Goal: Task Accomplishment & Management: Complete application form

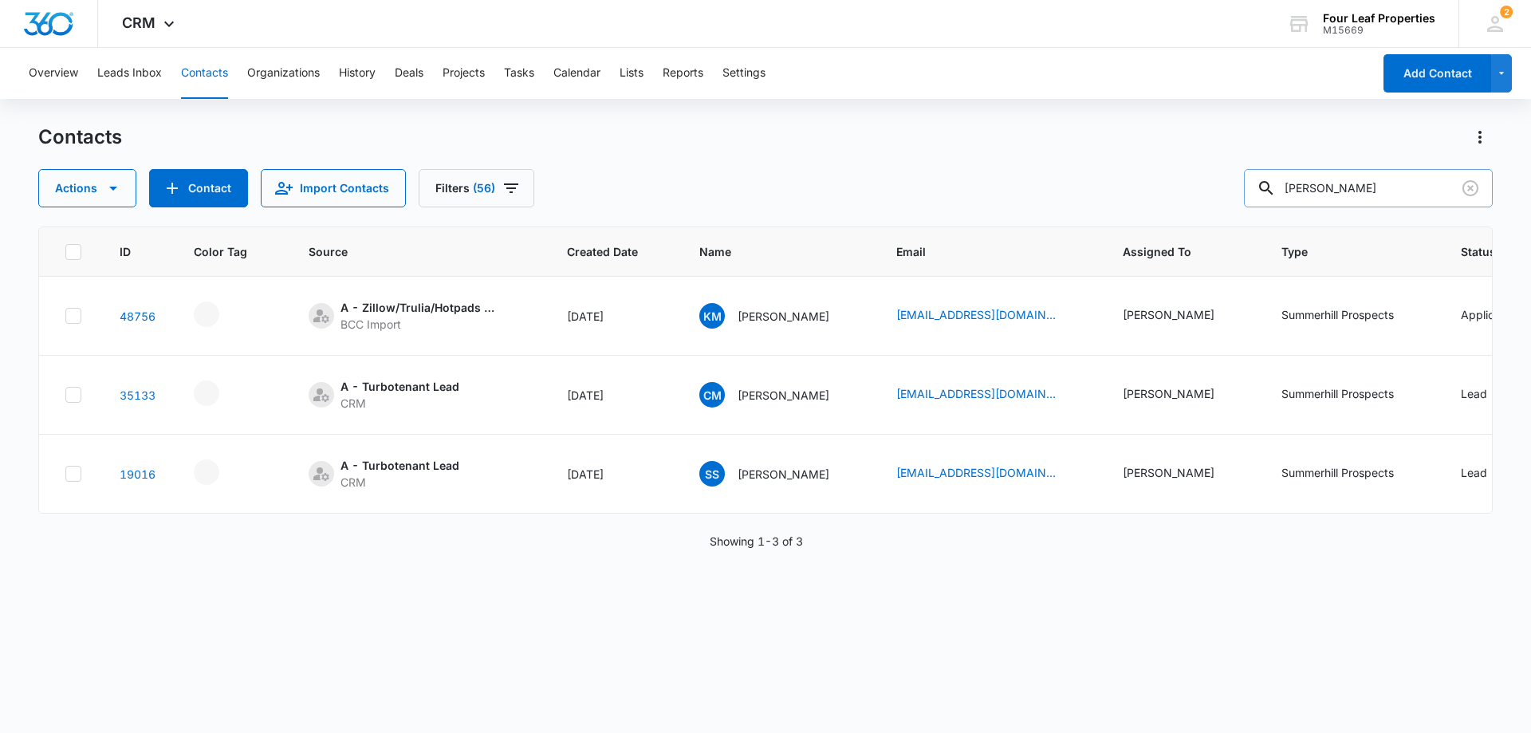
scroll to position [0, 680]
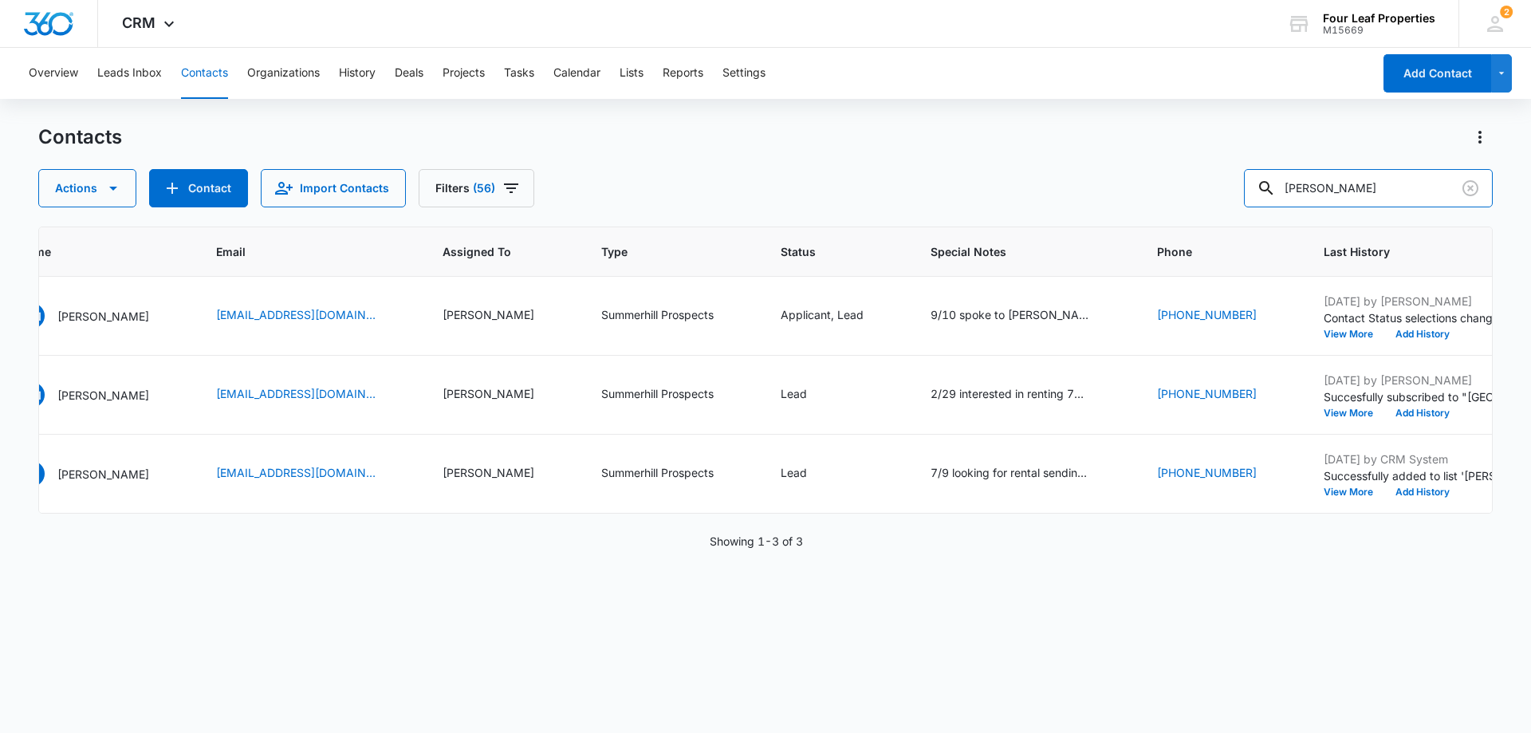
drag, startPoint x: 1380, startPoint y: 193, endPoint x: 971, endPoint y: 200, distance: 409.3
click at [975, 199] on div "Actions Contact Import Contacts Filters (56) [PERSON_NAME]" at bounding box center [765, 188] width 1455 height 38
type input "macy"
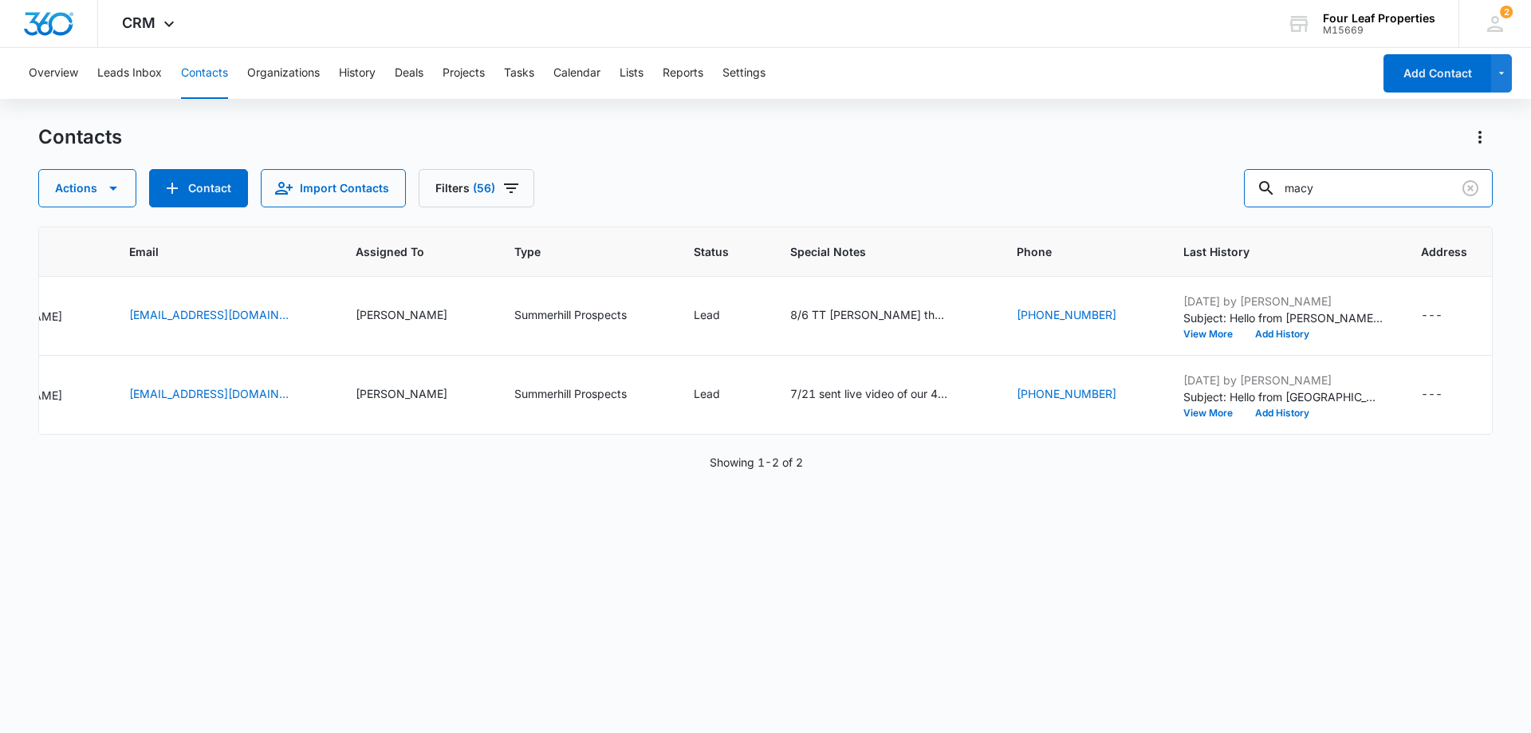
scroll to position [0, 731]
drag, startPoint x: 1333, startPoint y: 189, endPoint x: 1267, endPoint y: 190, distance: 65.4
click at [1267, 190] on input "macy" at bounding box center [1368, 188] width 249 height 38
click at [207, 194] on button "Contact" at bounding box center [198, 188] width 99 height 38
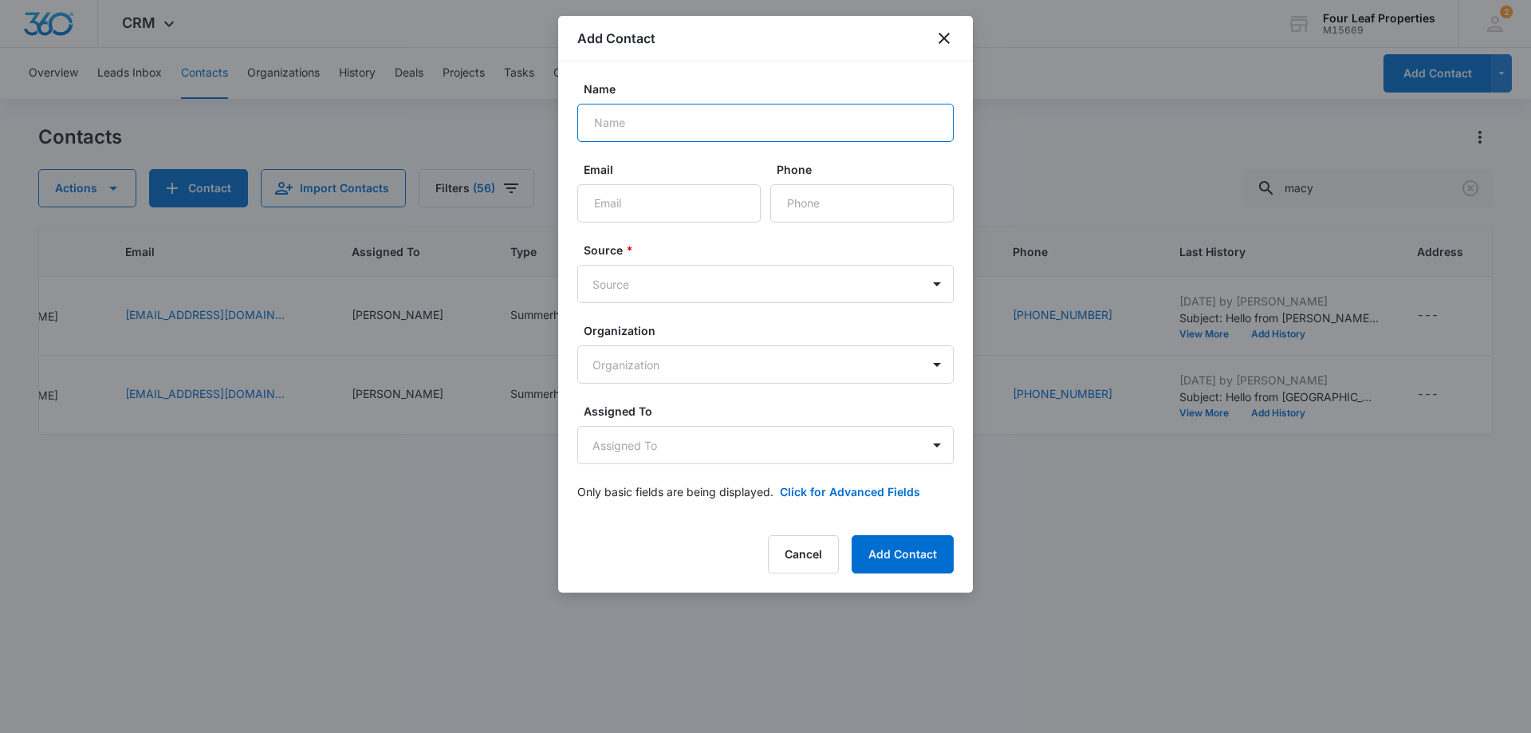
click at [700, 124] on input "Name" at bounding box center [766, 123] width 376 height 38
type input "[PERSON_NAME]"
click at [672, 211] on input "Email" at bounding box center [669, 203] width 183 height 38
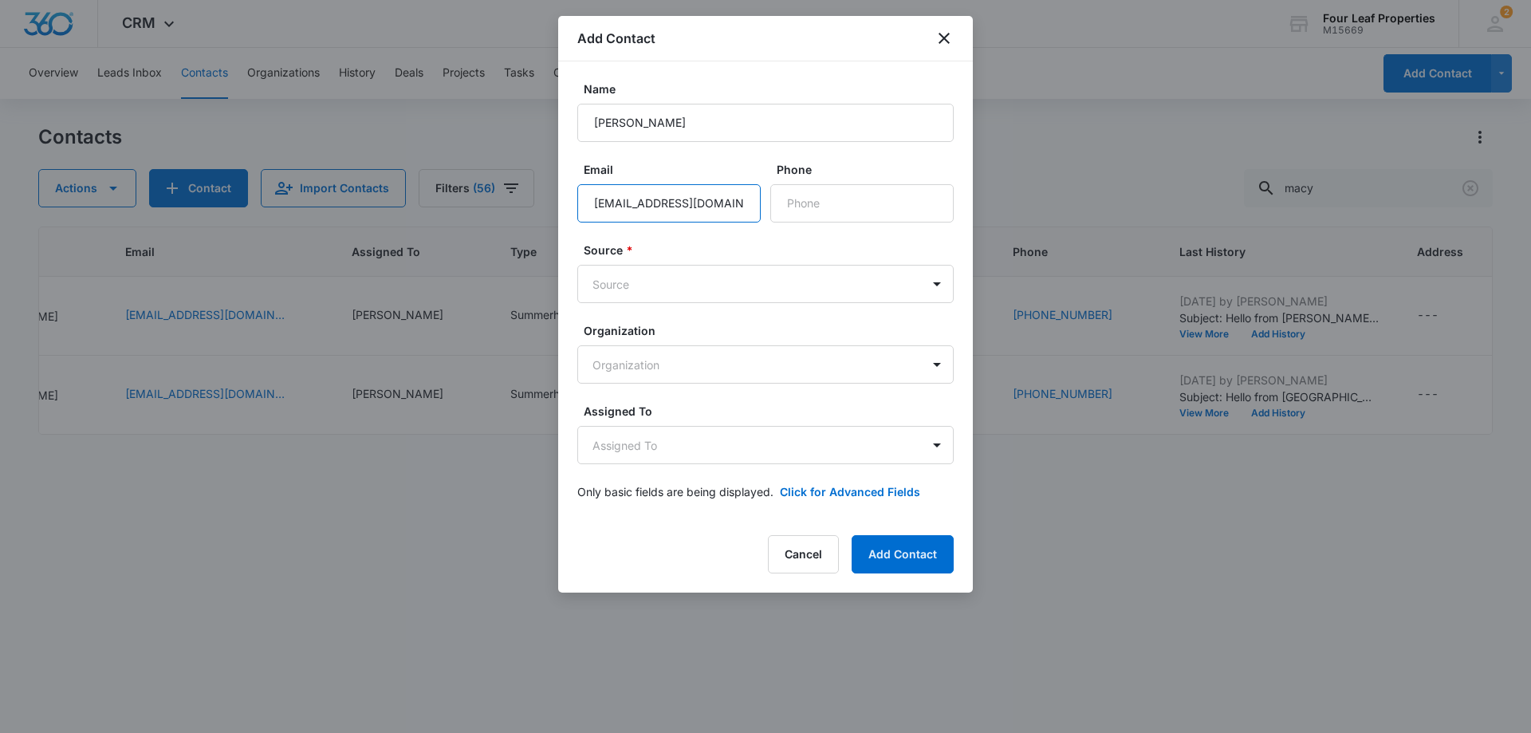
scroll to position [0, 2]
type input "[EMAIL_ADDRESS][DOMAIN_NAME]"
click at [790, 202] on input "Phone" at bounding box center [862, 203] width 183 height 38
type input "[PHONE_NUMBER]"
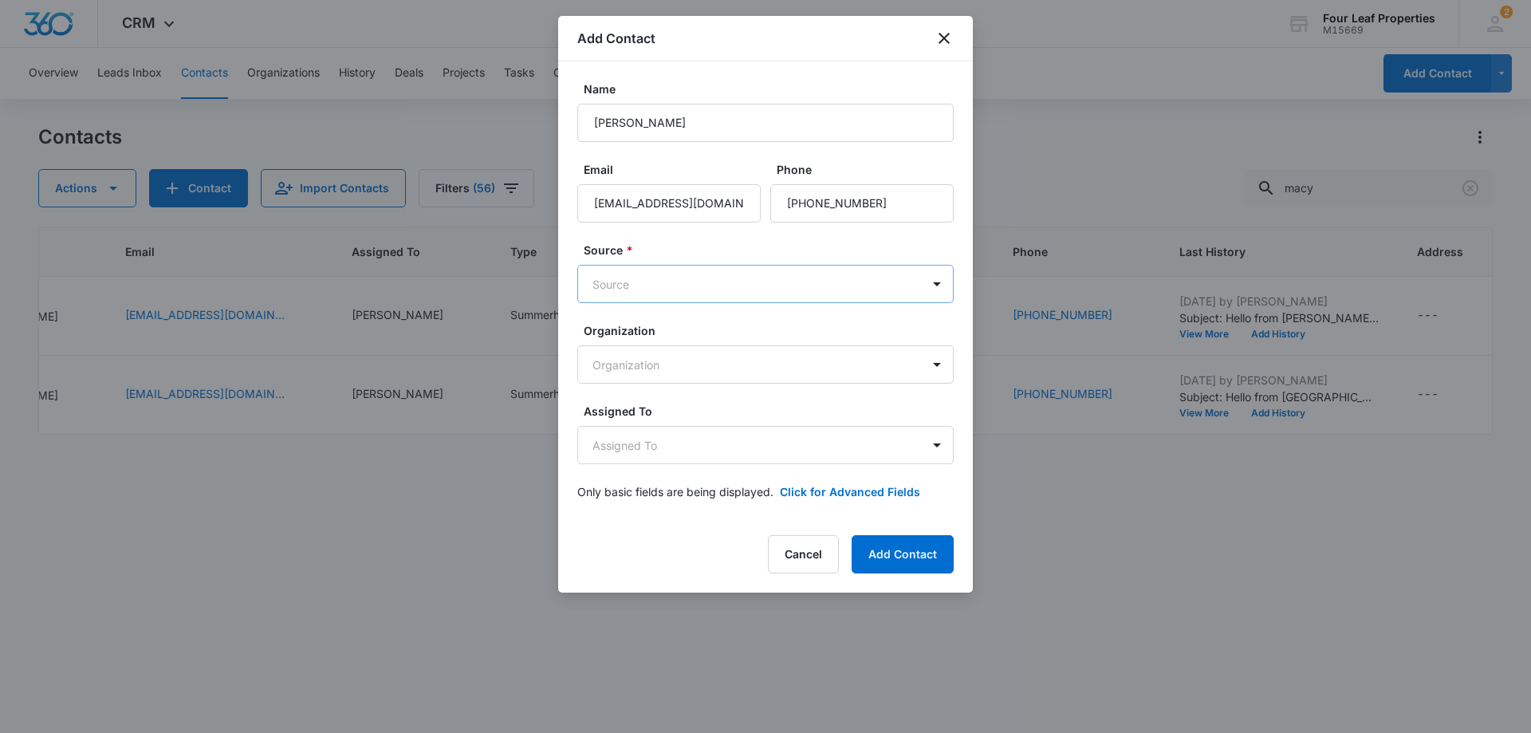
click at [909, 282] on body "CRM Apps Reputation Websites Forms CRM Email Social Shop Payments POS Content A…" at bounding box center [765, 366] width 1531 height 733
type input "oth"
click at [775, 333] on div "Other" at bounding box center [764, 340] width 335 height 17
click at [759, 362] on body "CRM Apps Reputation Websites Forms CRM Email Social Shop Payments POS Content A…" at bounding box center [765, 366] width 1531 height 733
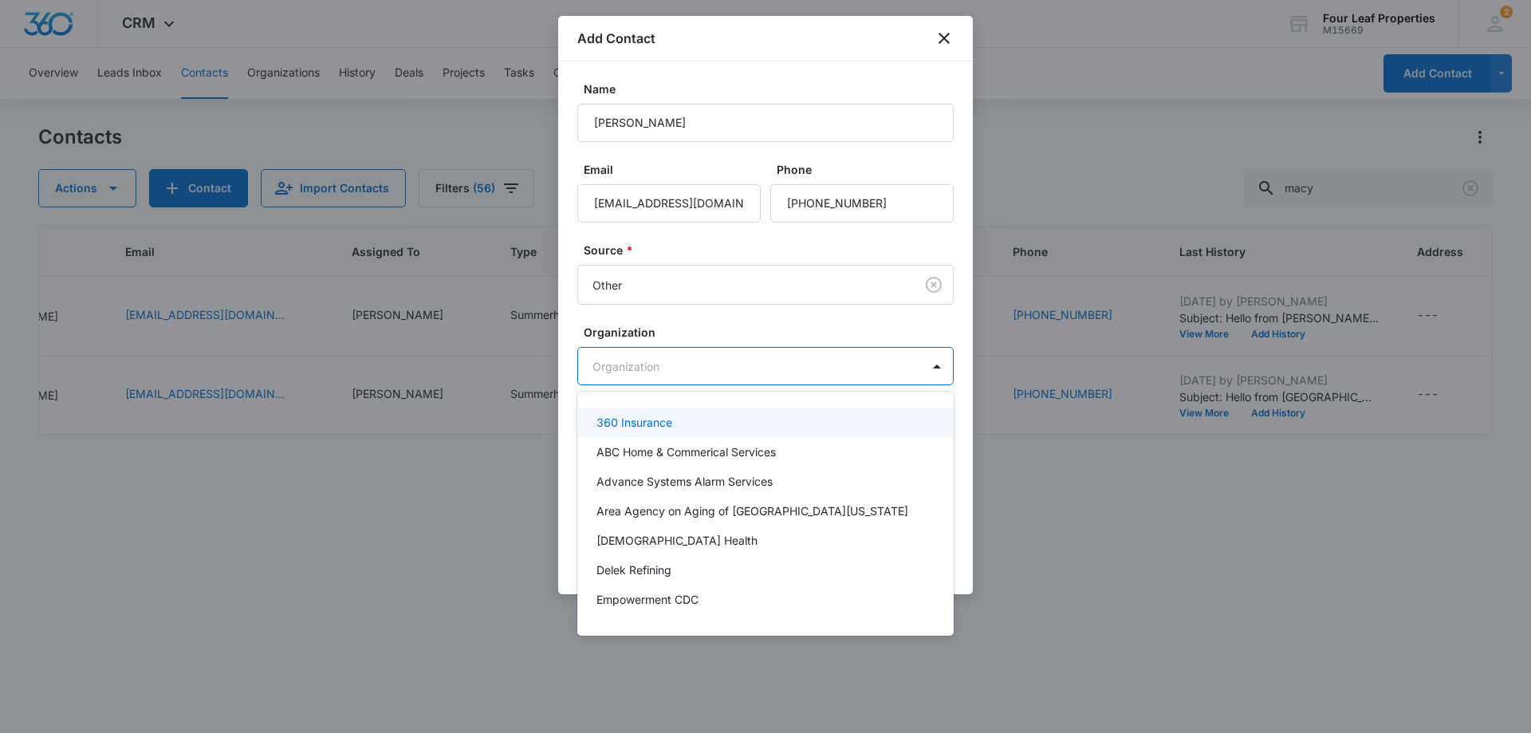
click at [717, 322] on div at bounding box center [765, 366] width 1531 height 733
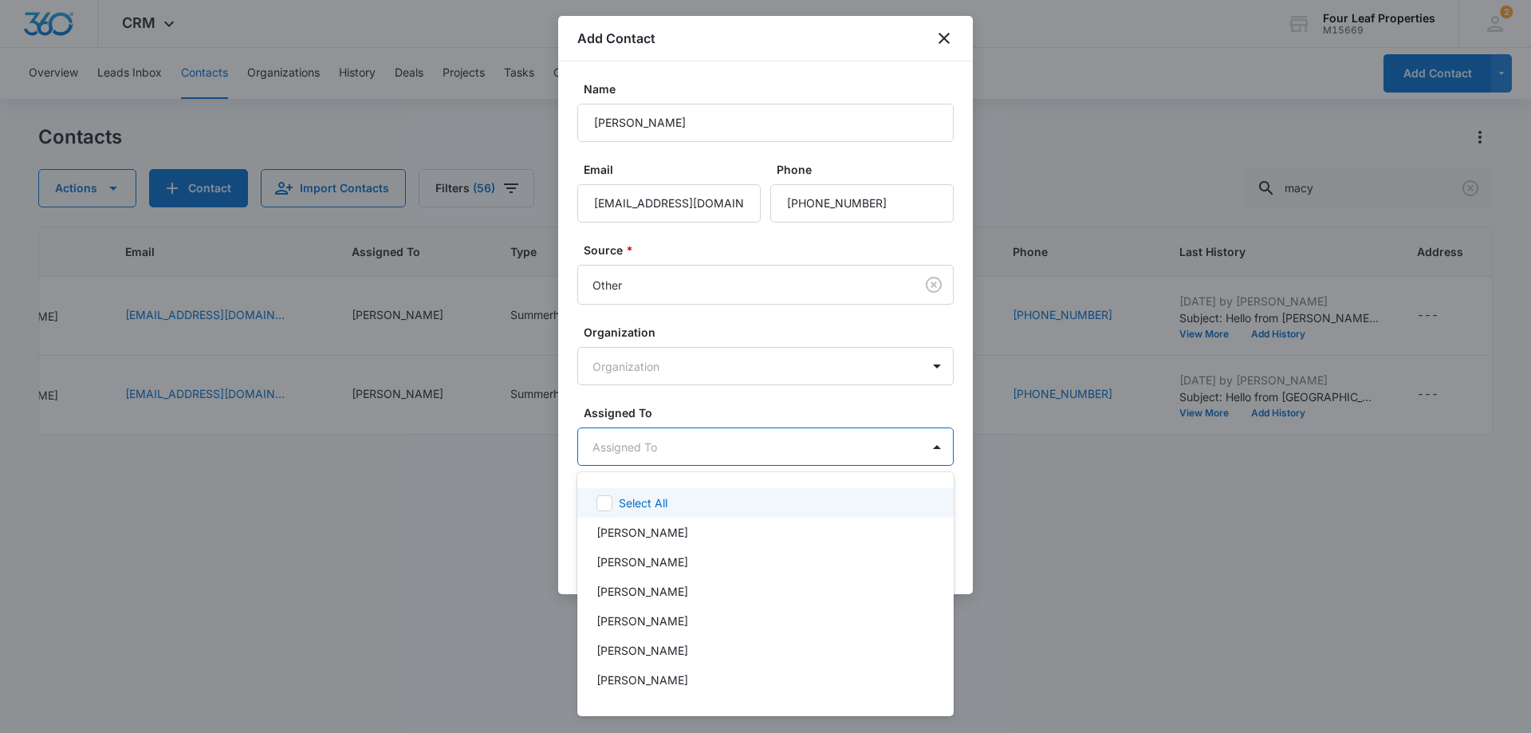
click at [704, 453] on body "CRM Apps Reputation Websites Forms CRM Email Social Shop Payments POS Content A…" at bounding box center [765, 366] width 1531 height 733
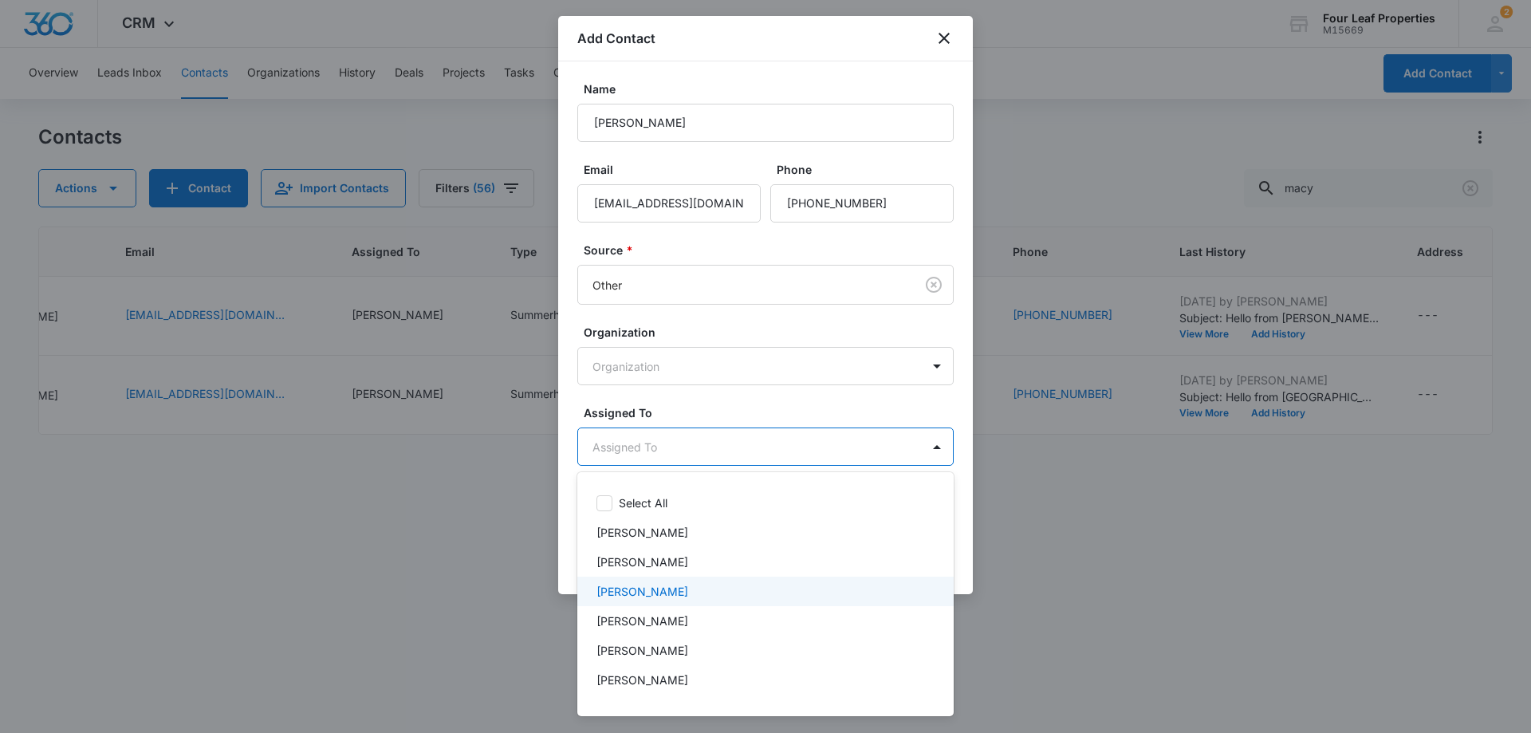
click at [671, 600] on div "[PERSON_NAME]" at bounding box center [766, 592] width 376 height 30
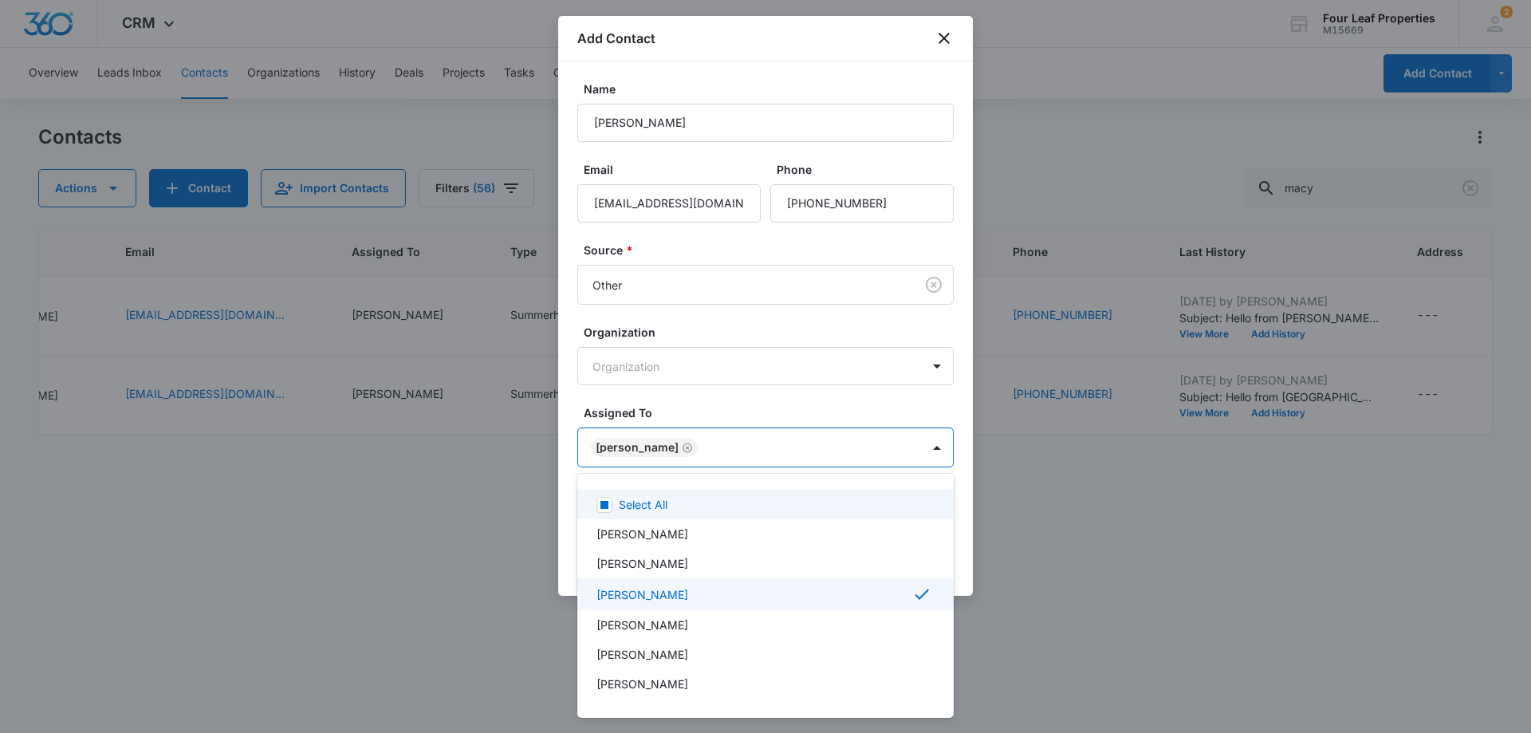
click at [732, 398] on div at bounding box center [765, 366] width 1531 height 733
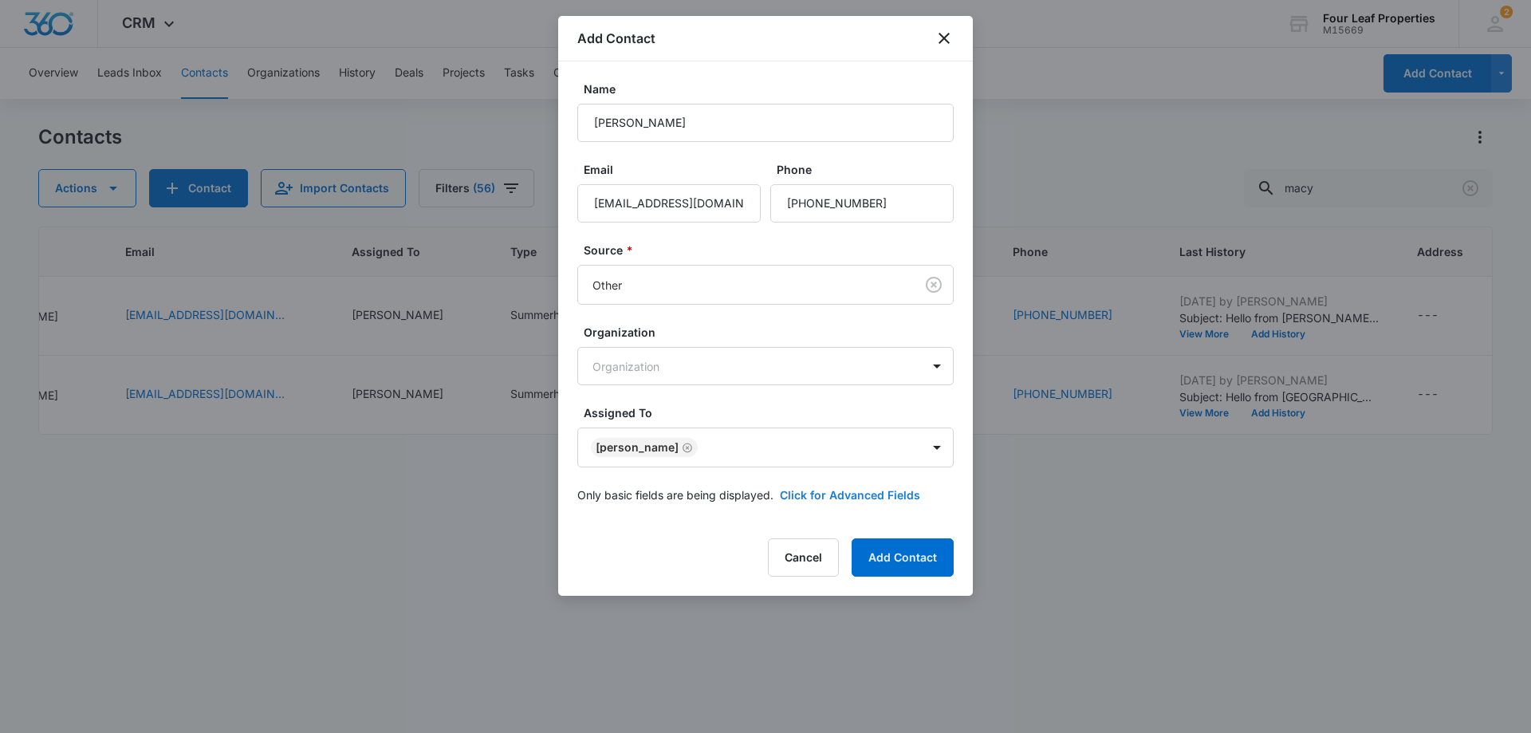
click at [817, 496] on button "Click for Advanced Fields" at bounding box center [850, 495] width 140 height 17
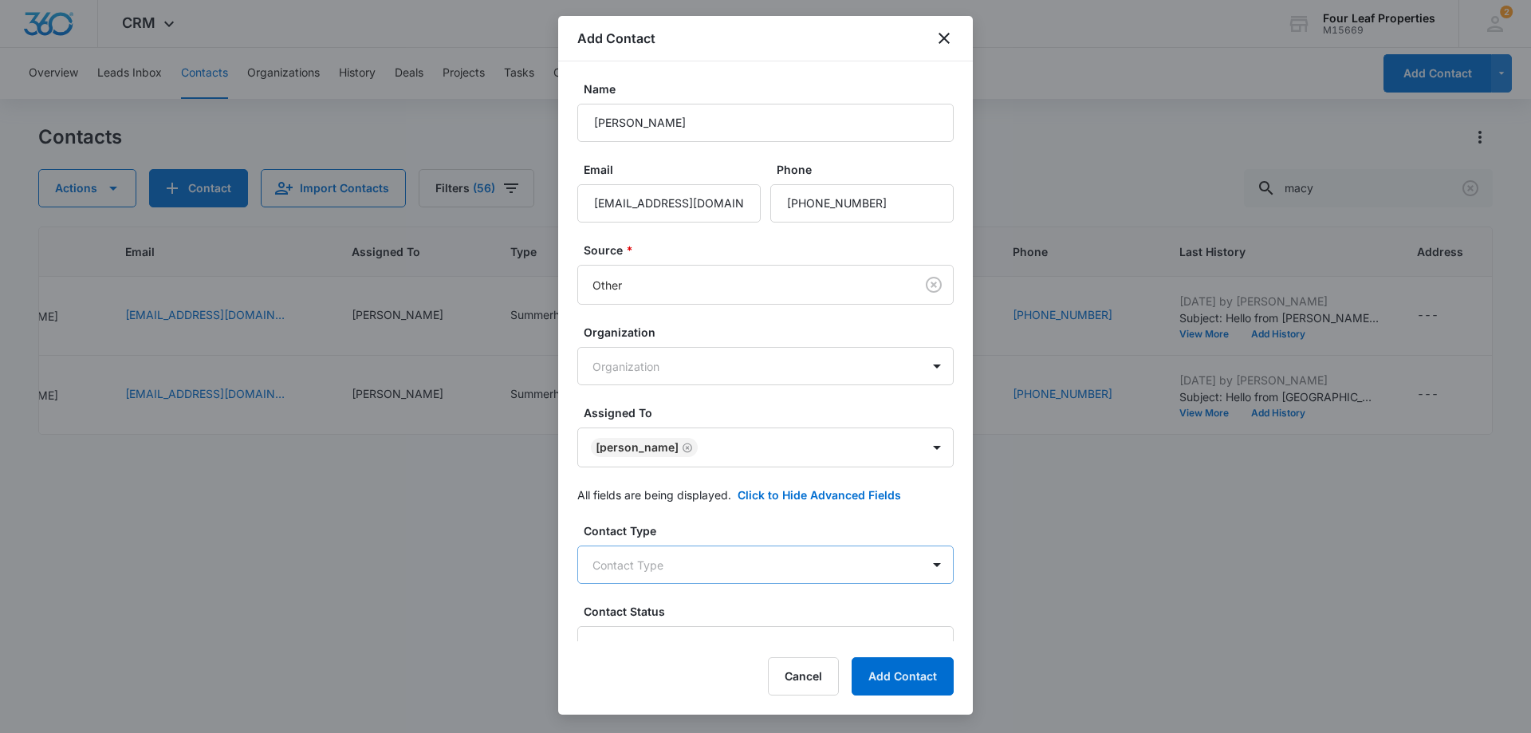
click at [747, 574] on body "CRM Apps Reputation Websites Forms CRM Email Social Shop Payments POS Content A…" at bounding box center [765, 366] width 1531 height 733
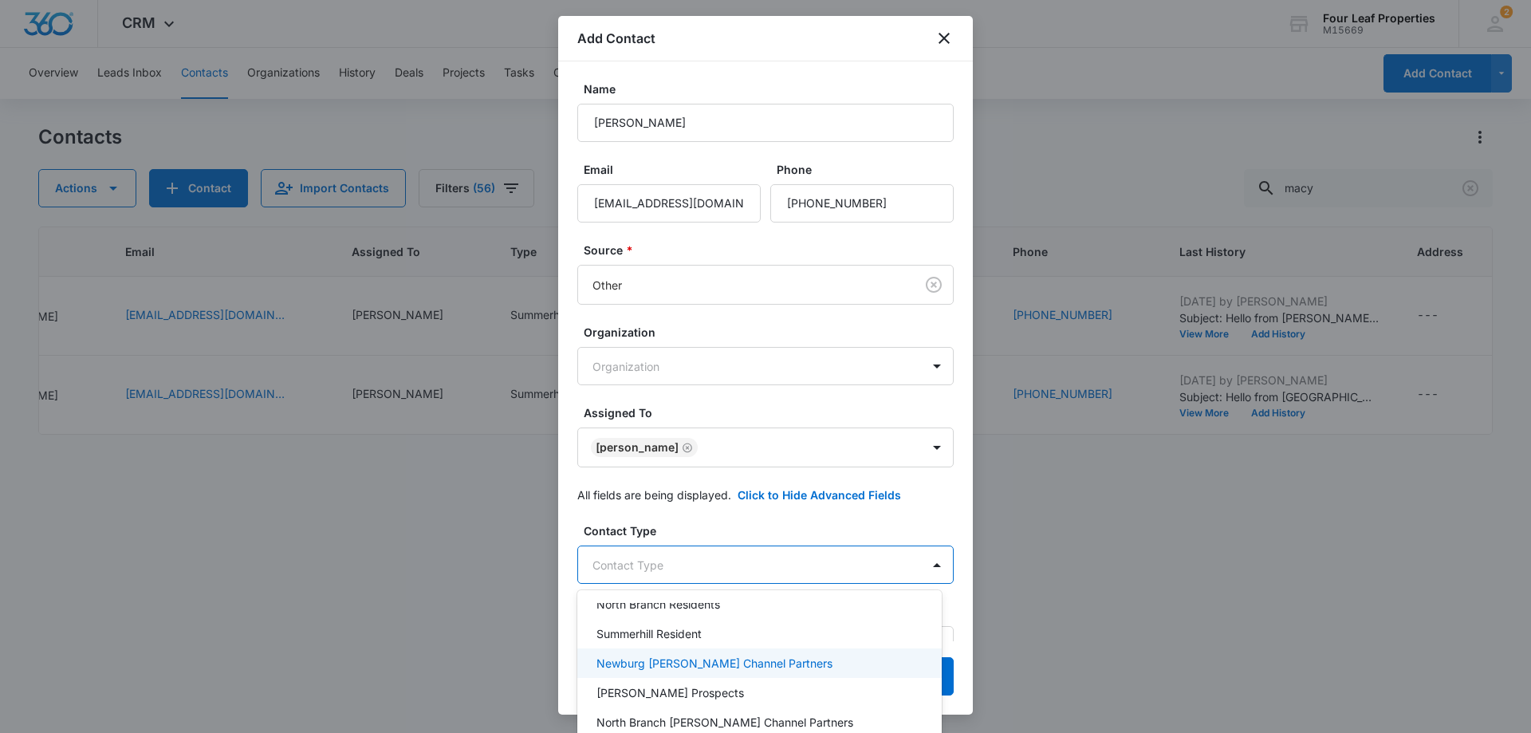
scroll to position [239, 0]
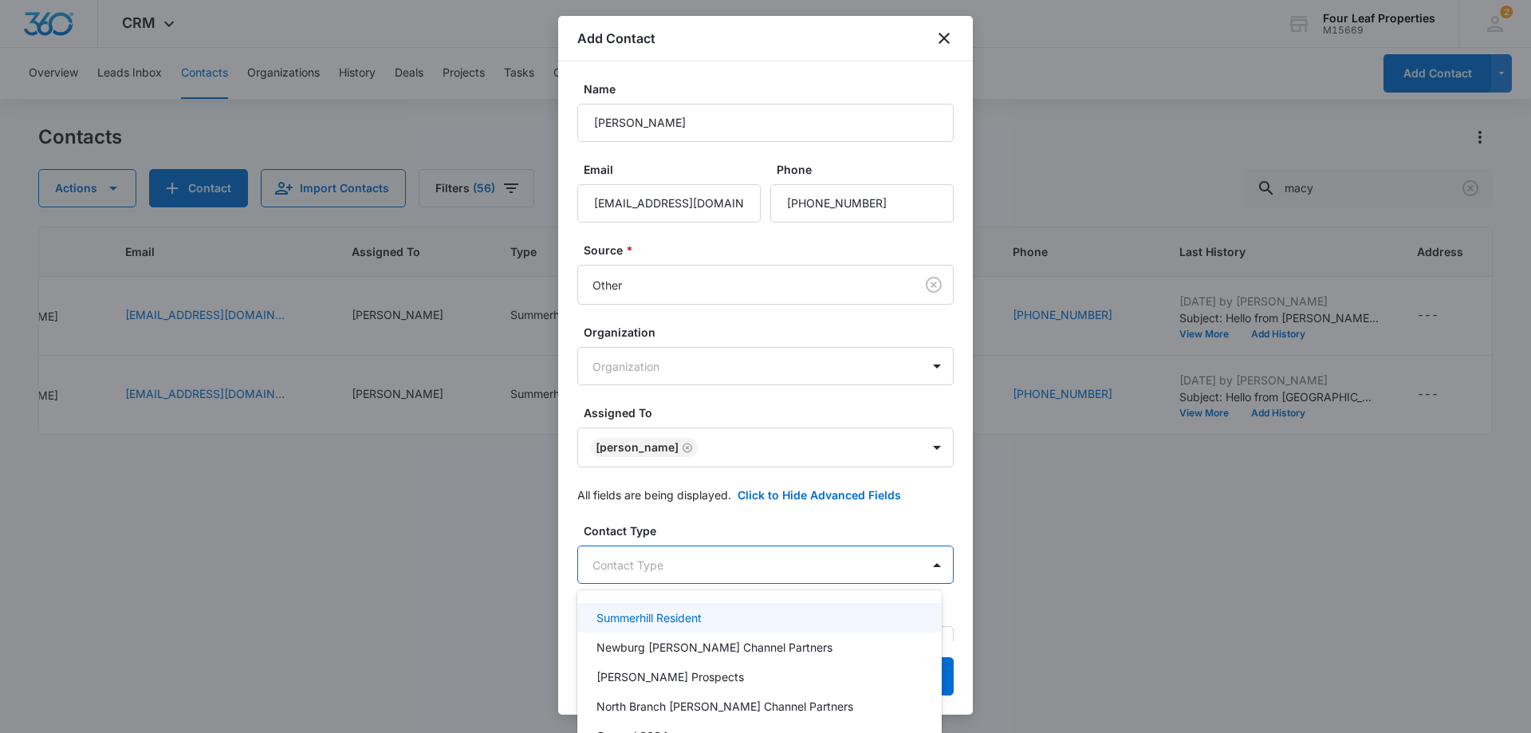
click at [724, 610] on div "Summerhill Resident" at bounding box center [758, 617] width 323 height 17
click at [752, 538] on div at bounding box center [765, 366] width 1531 height 733
click at [745, 570] on body "CRM Apps Reputation Websites Forms CRM Email Social Shop Payments POS Content A…" at bounding box center [765, 366] width 1531 height 733
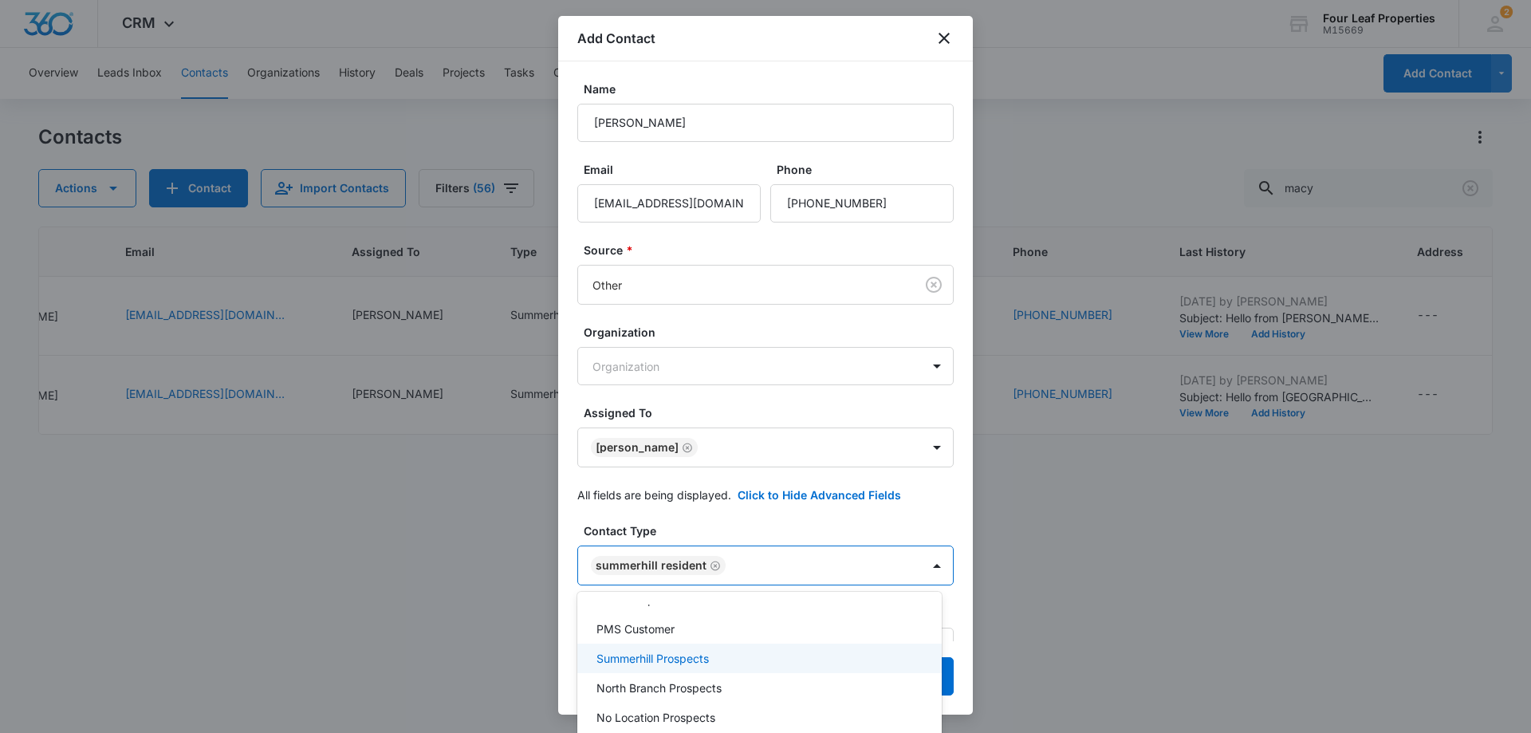
scroll to position [160, 0]
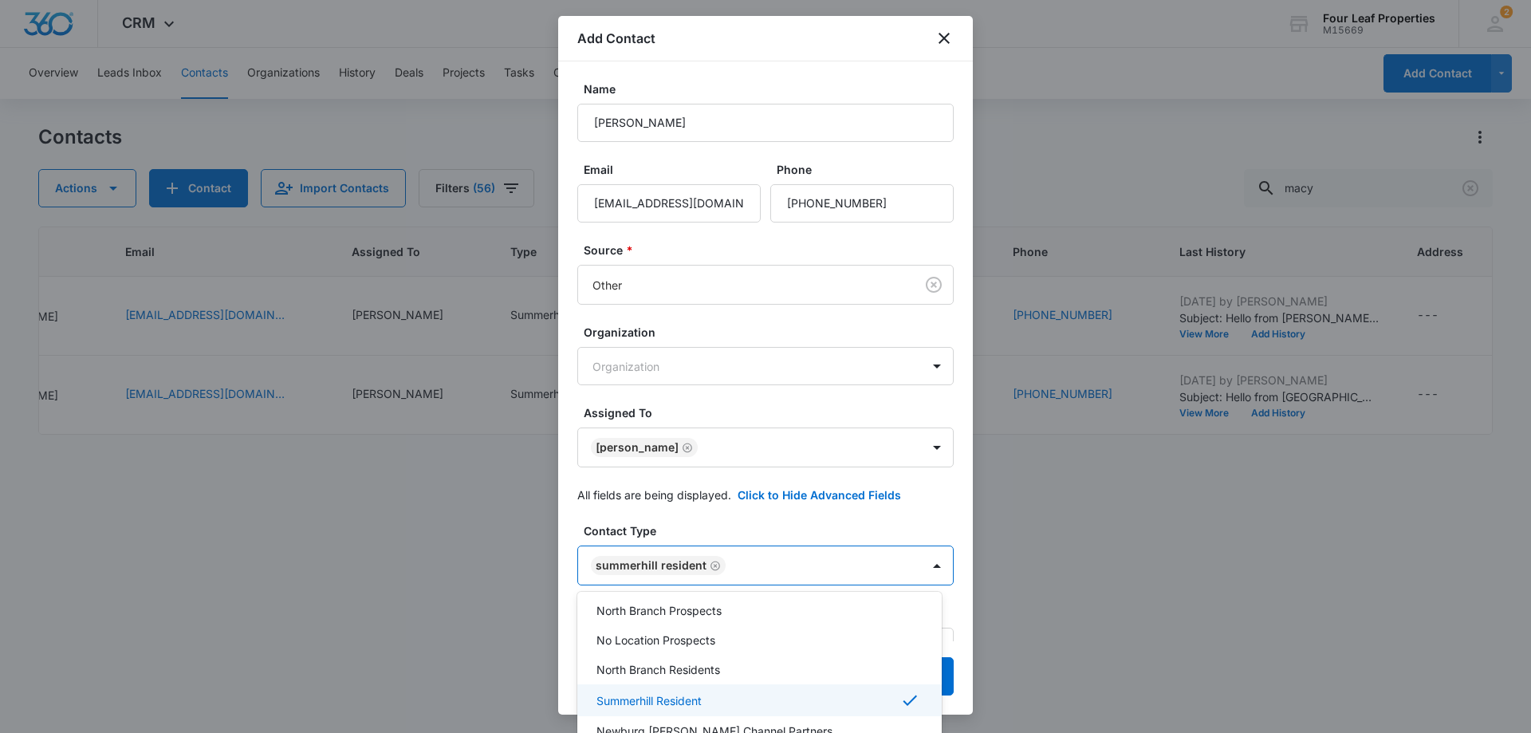
click at [861, 698] on div "Summerhill Resident" at bounding box center [758, 700] width 323 height 19
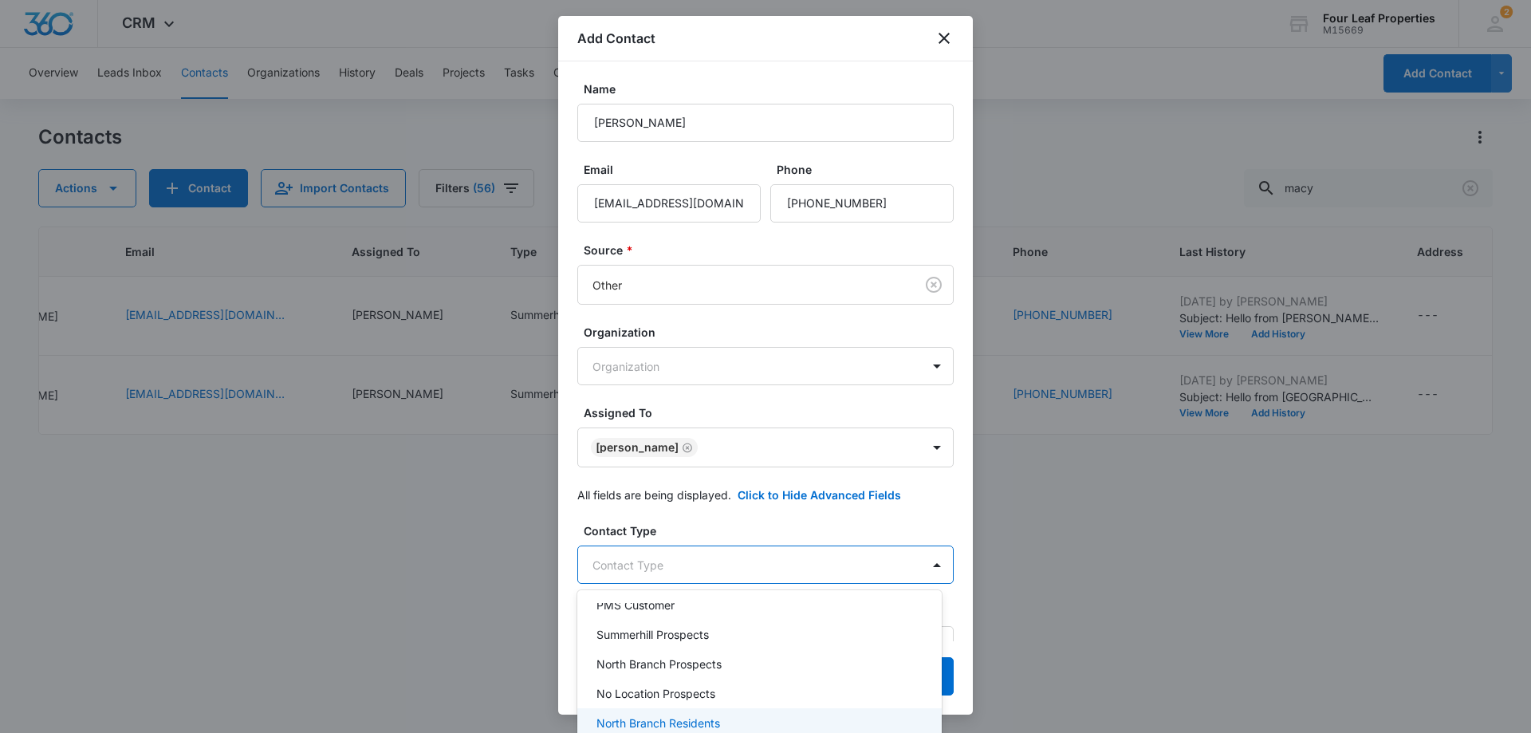
scroll to position [80, 0]
click at [740, 663] on div "Summerhill Prospects" at bounding box center [758, 659] width 323 height 17
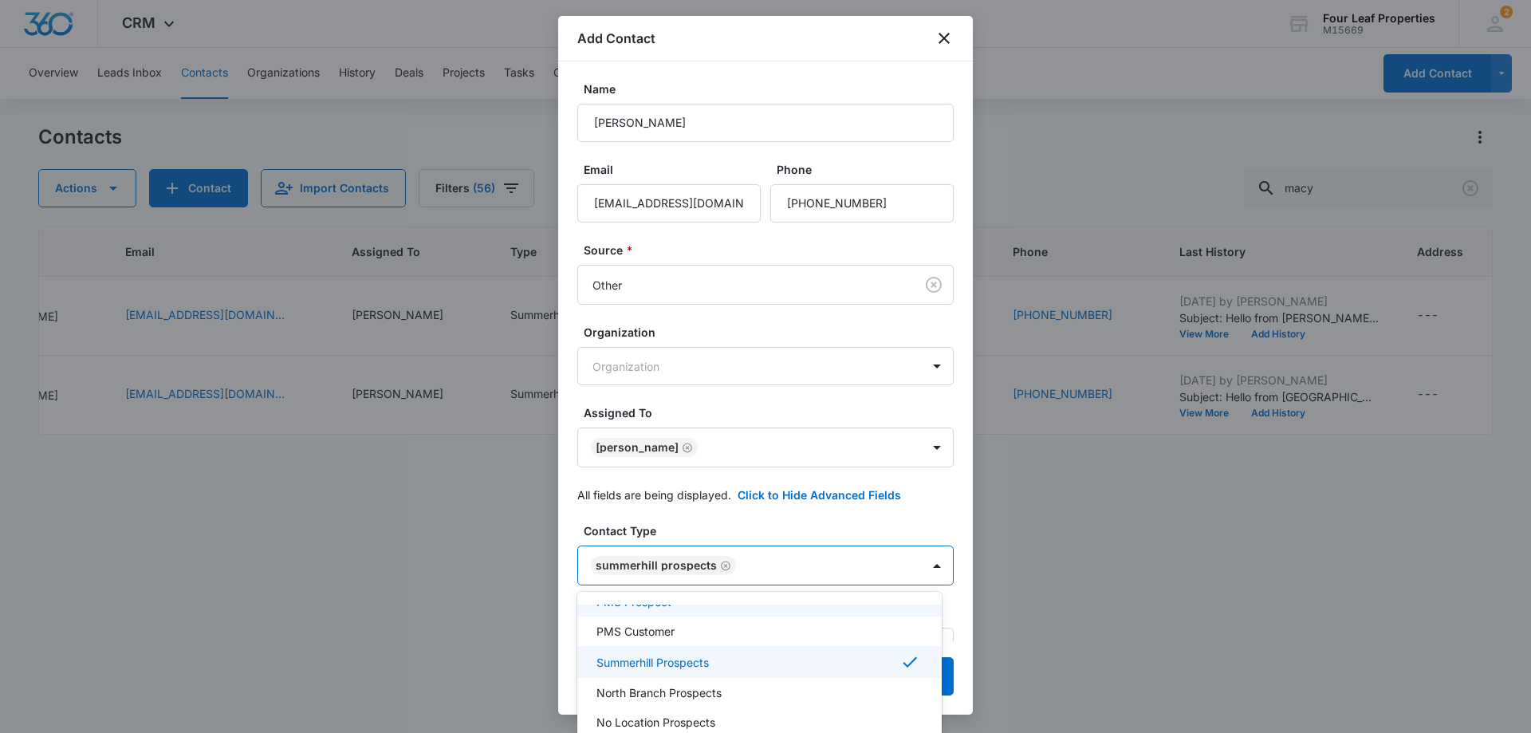
click at [818, 520] on div at bounding box center [765, 366] width 1531 height 733
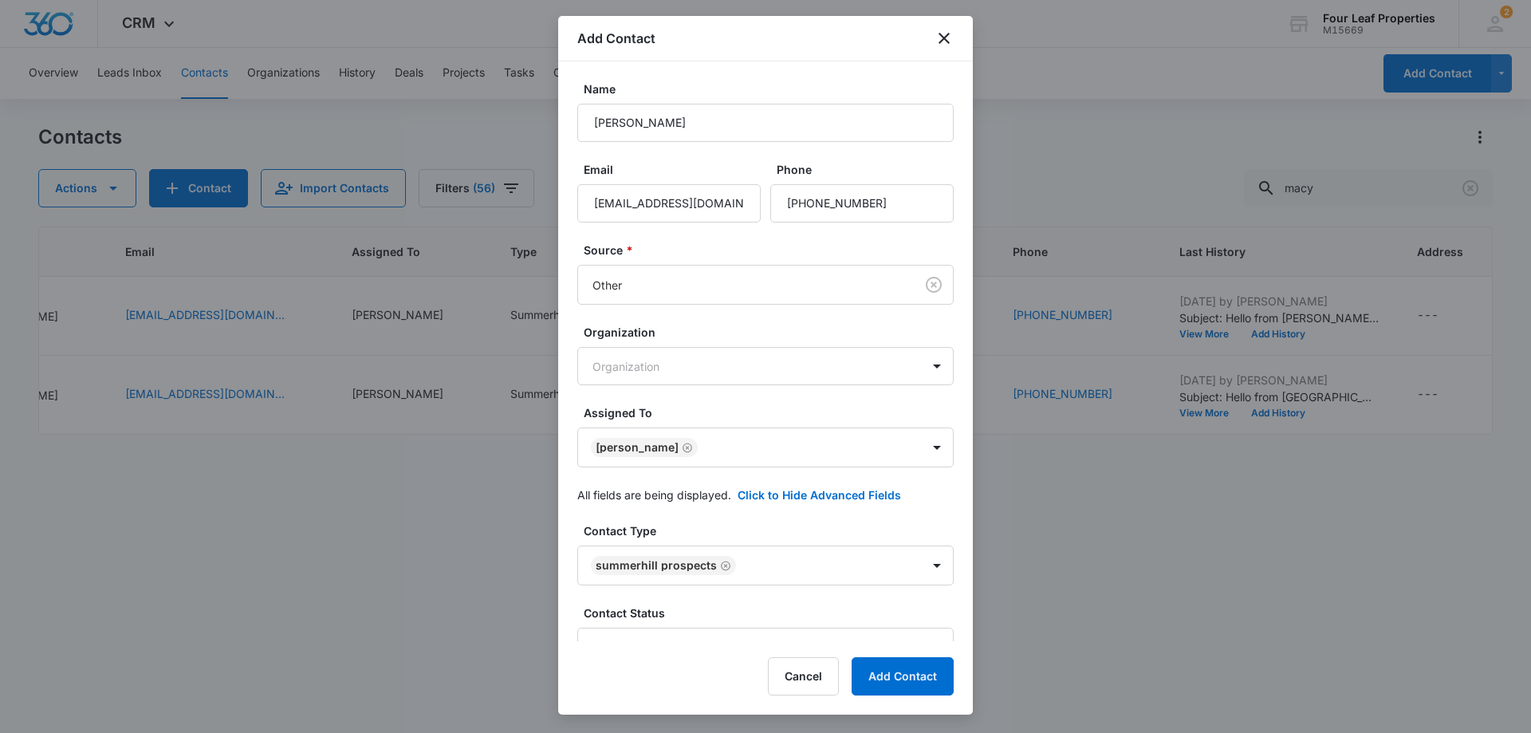
click at [750, 613] on label "Contact Status" at bounding box center [772, 613] width 376 height 17
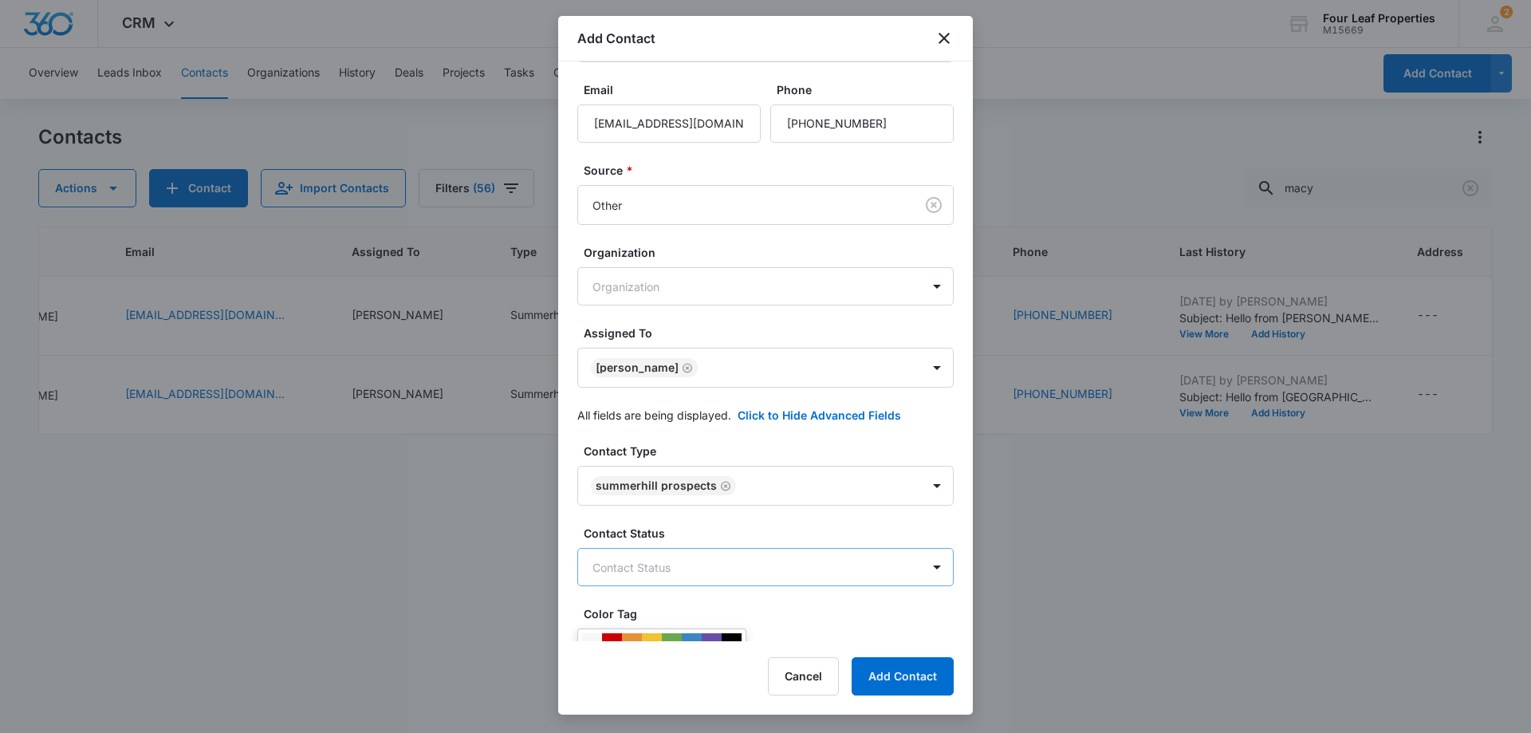
click at [761, 580] on body "CRM Apps Reputation Websites Forms CRM Email Social Shop Payments POS Content A…" at bounding box center [765, 366] width 1531 height 733
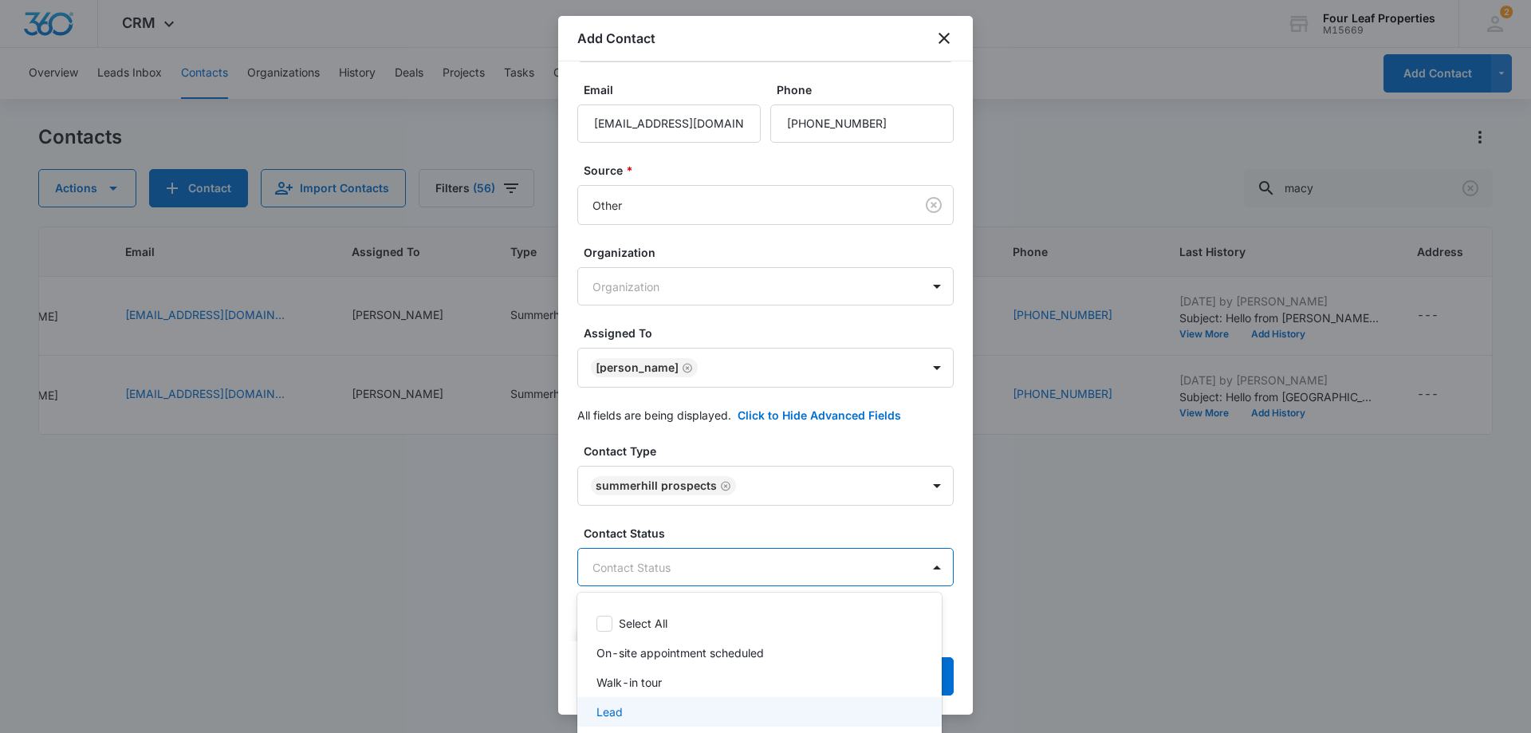
click at [688, 706] on div "Lead" at bounding box center [758, 712] width 323 height 17
click at [764, 532] on div at bounding box center [765, 366] width 1531 height 733
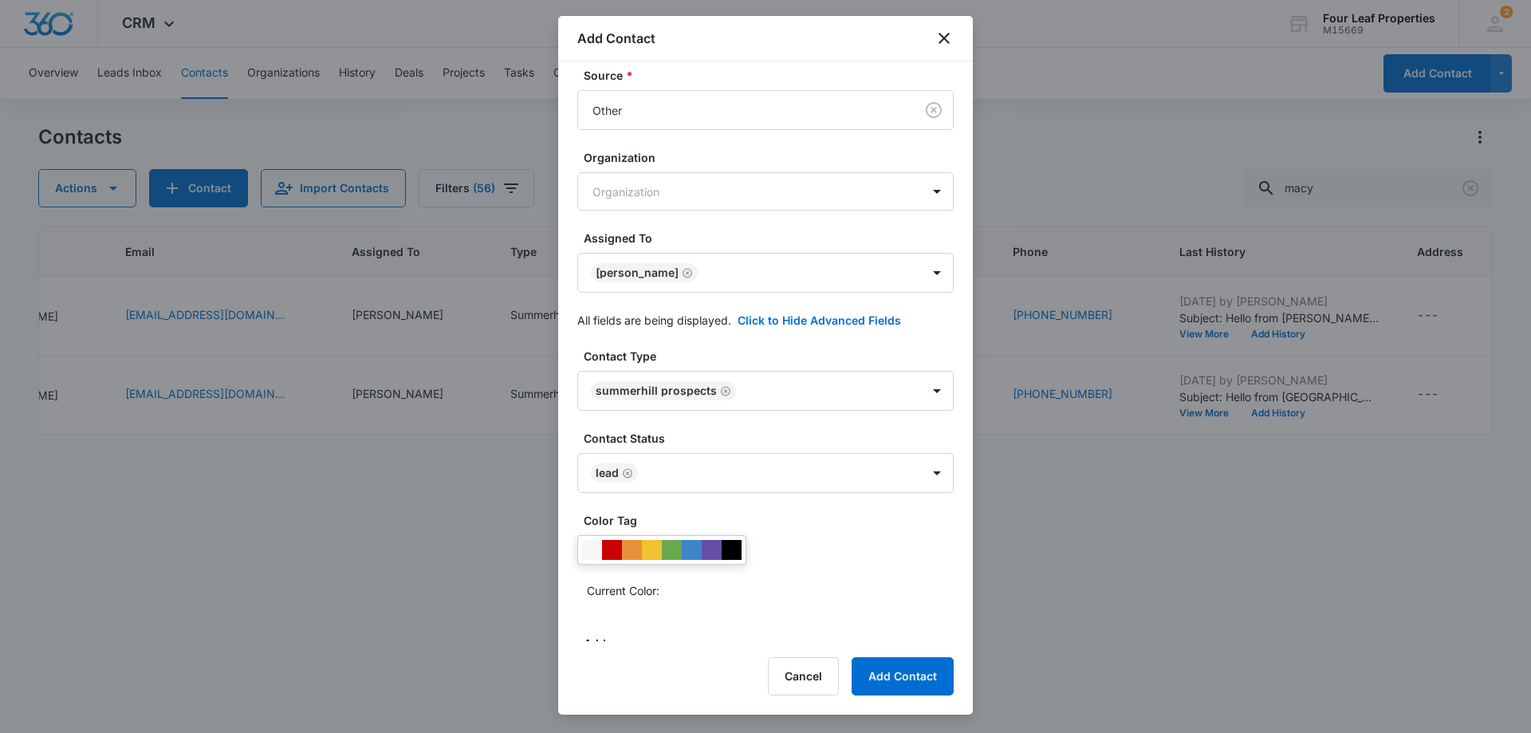
scroll to position [319, 0]
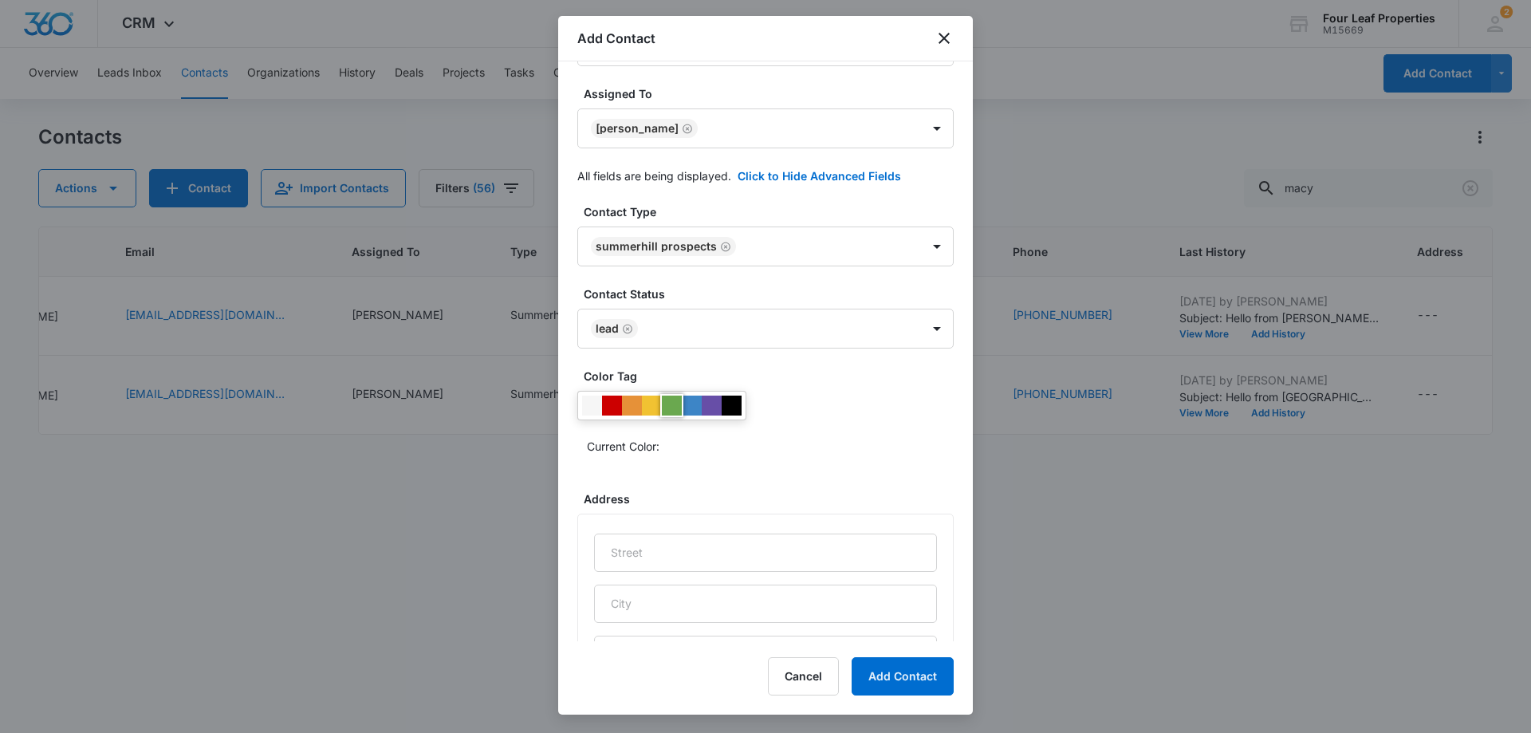
click at [676, 411] on div at bounding box center [672, 406] width 20 height 20
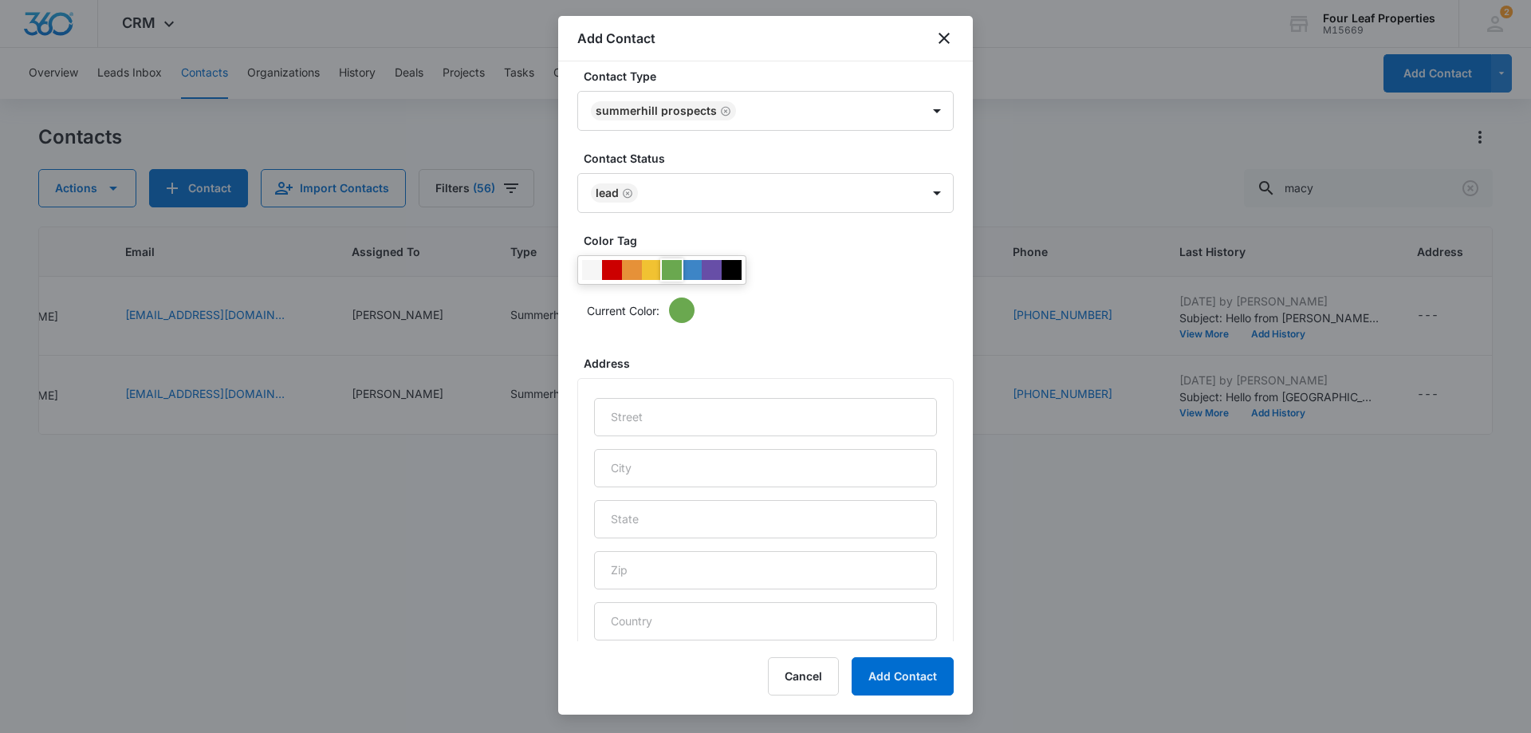
scroll to position [629, 0]
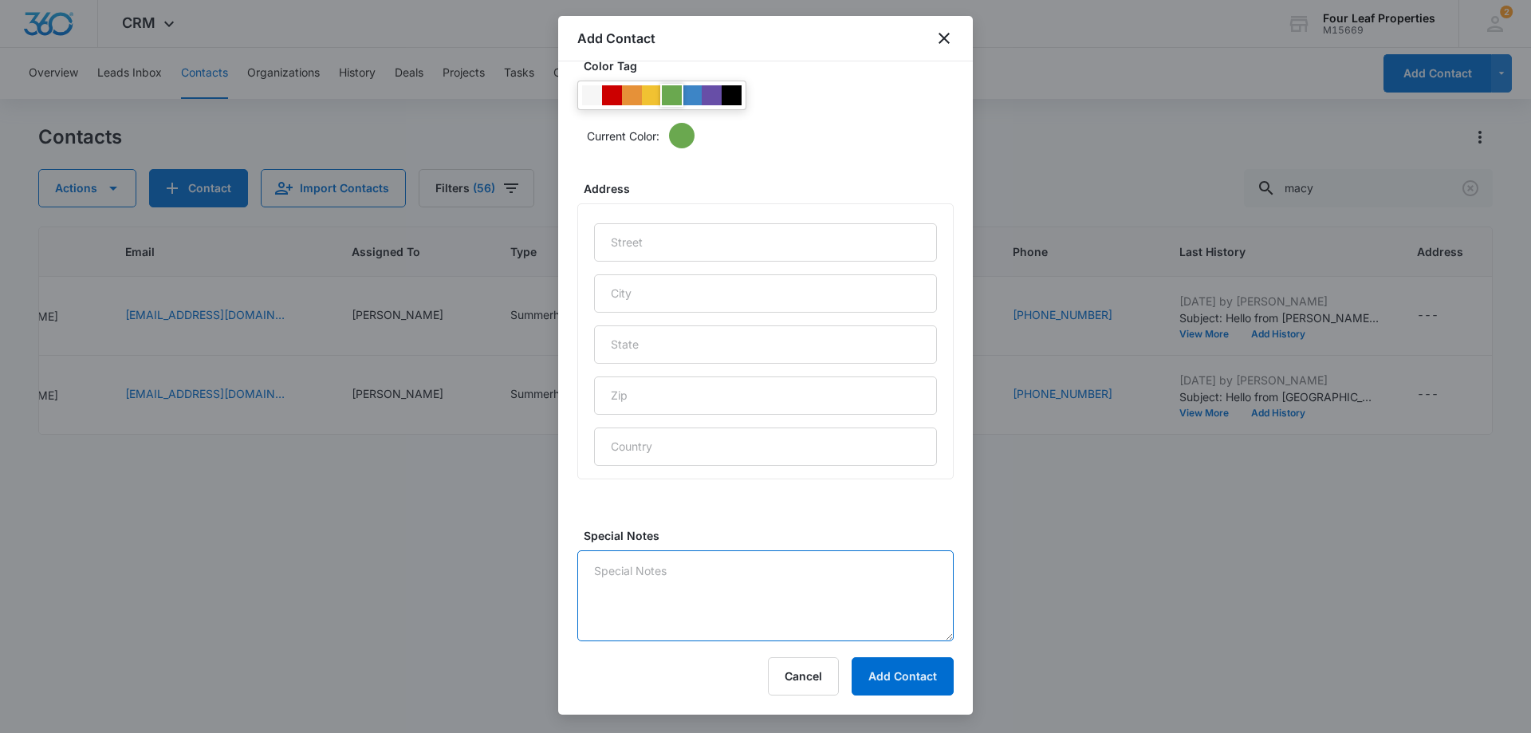
click at [732, 571] on textarea "Special Notes" at bounding box center [766, 595] width 376 height 91
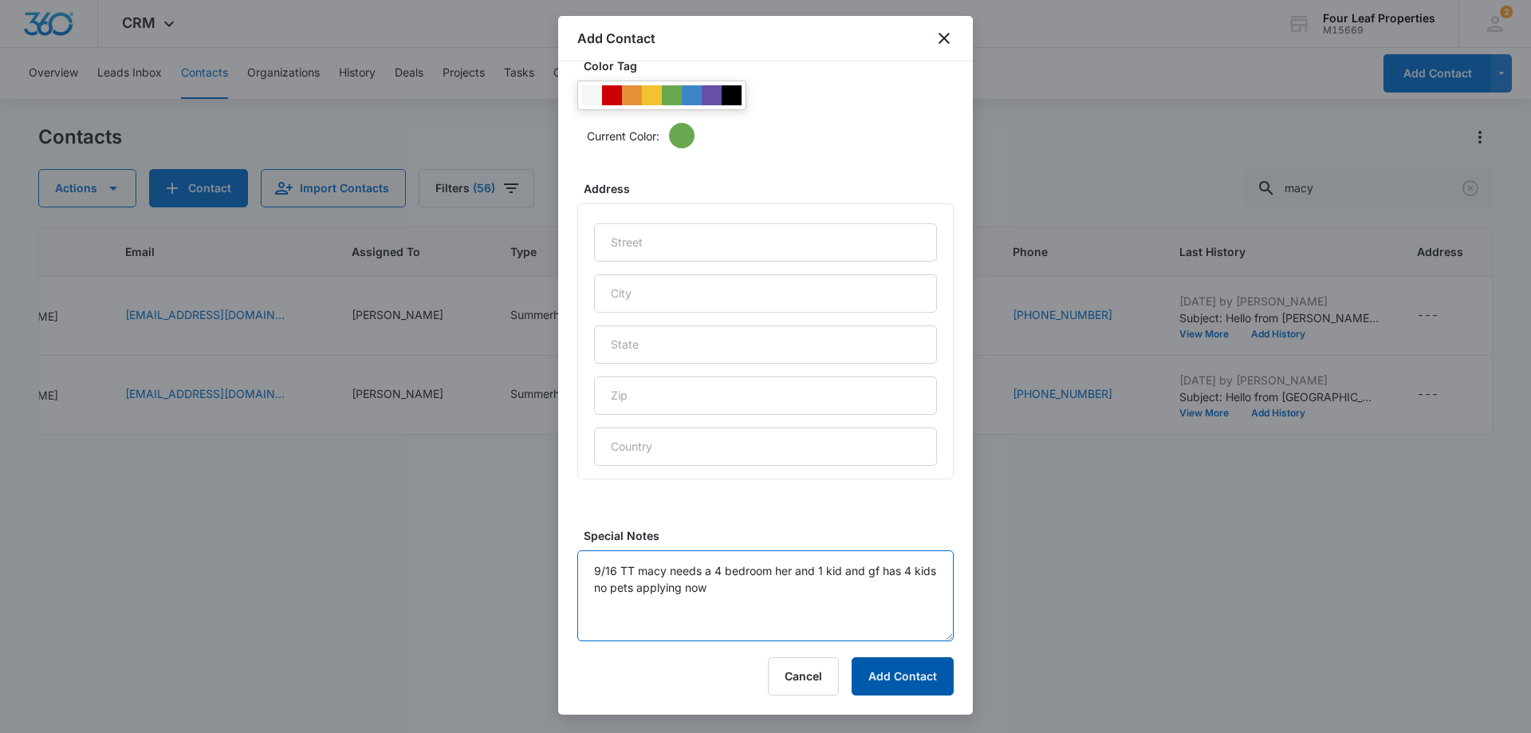
type textarea "9/16 TT macy needs a 4 bedroom her and 1 kid and gf has 4 kids no pets applying…"
click at [897, 672] on button "Add Contact" at bounding box center [903, 676] width 102 height 38
